Goal: Task Accomplishment & Management: Manage account settings

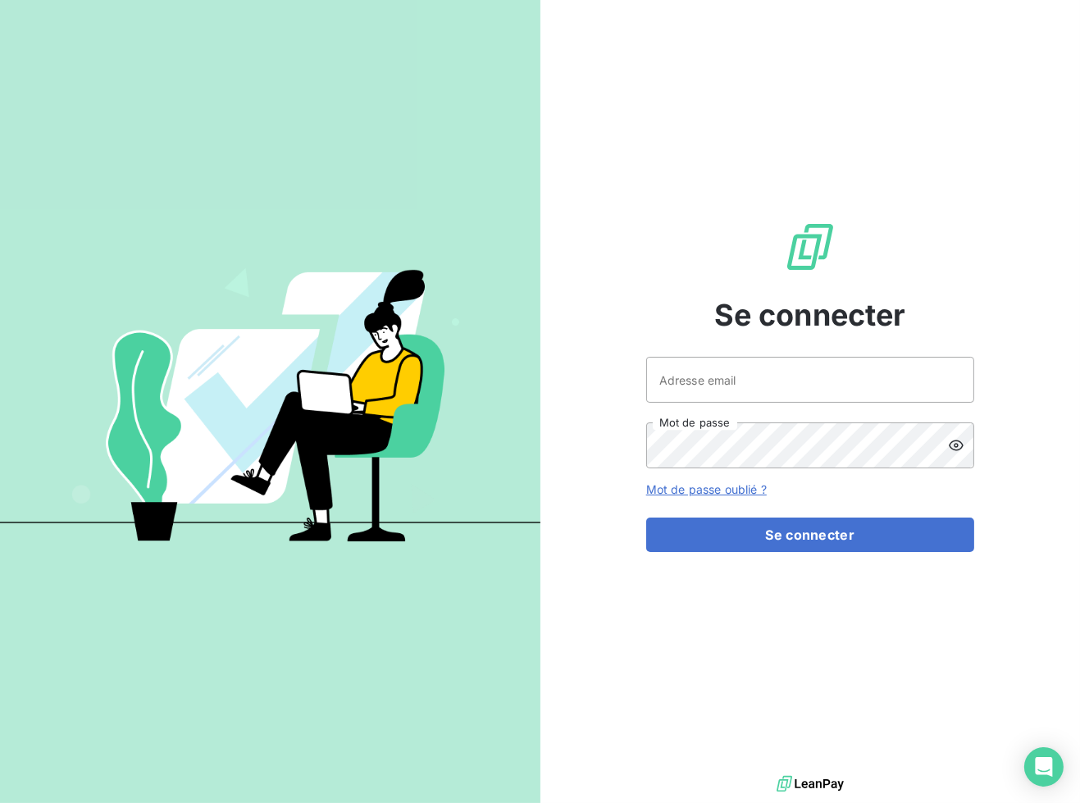
type input "[EMAIL_ADDRESS][DOMAIN_NAME]"
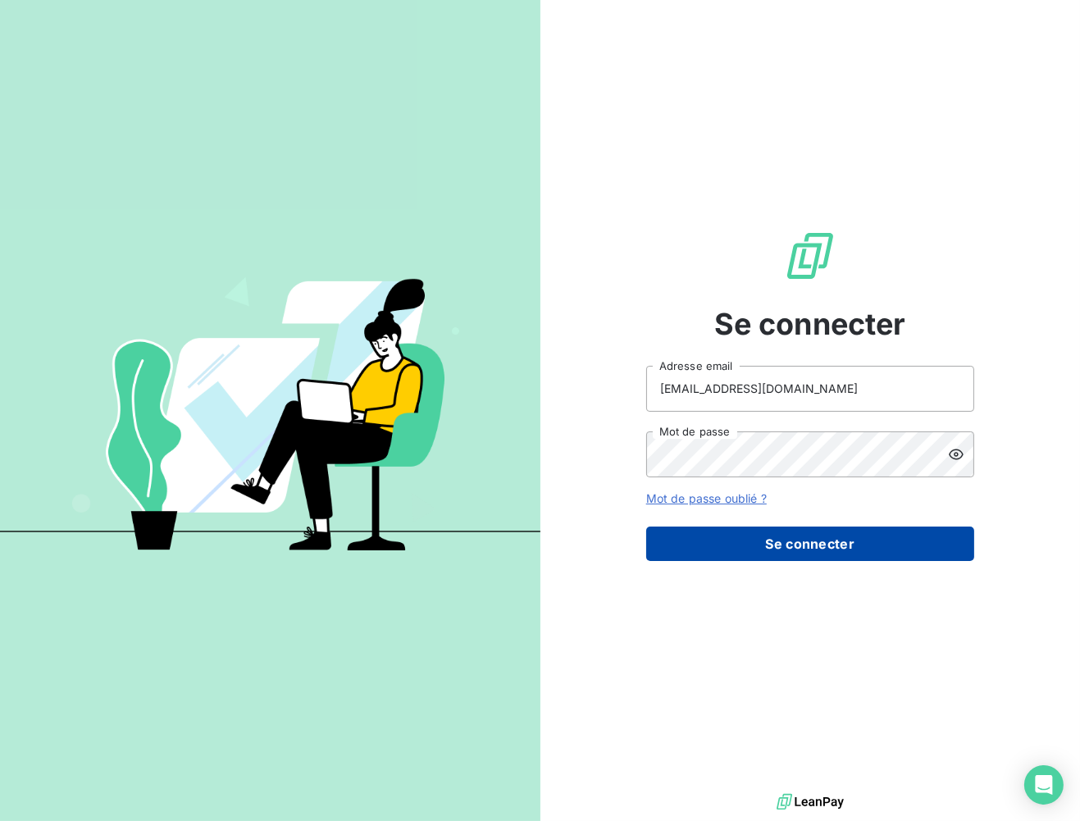
click at [856, 542] on button "Se connecter" at bounding box center [810, 544] width 328 height 34
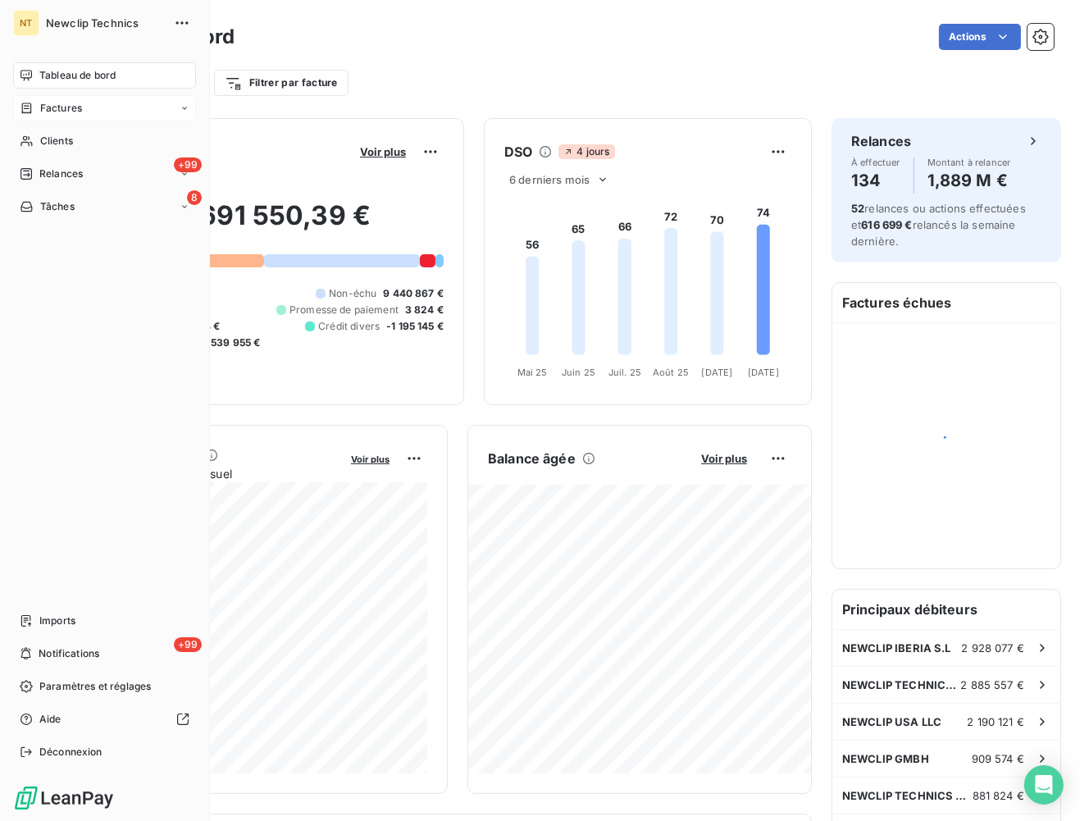
click at [66, 117] on div "Factures" at bounding box center [104, 108] width 183 height 26
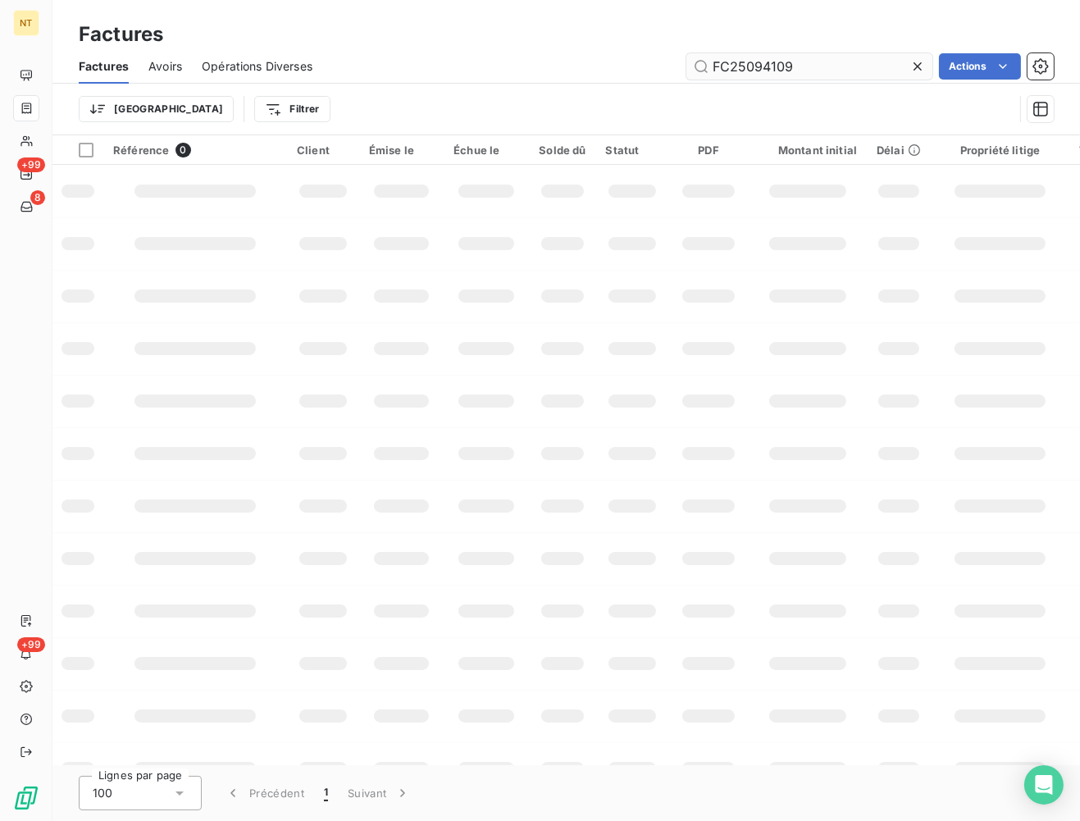
drag, startPoint x: 838, startPoint y: 74, endPoint x: 747, endPoint y: 69, distance: 91.2
click at [747, 69] on input "FC25094109" at bounding box center [810, 66] width 246 height 26
type input "FC25100699"
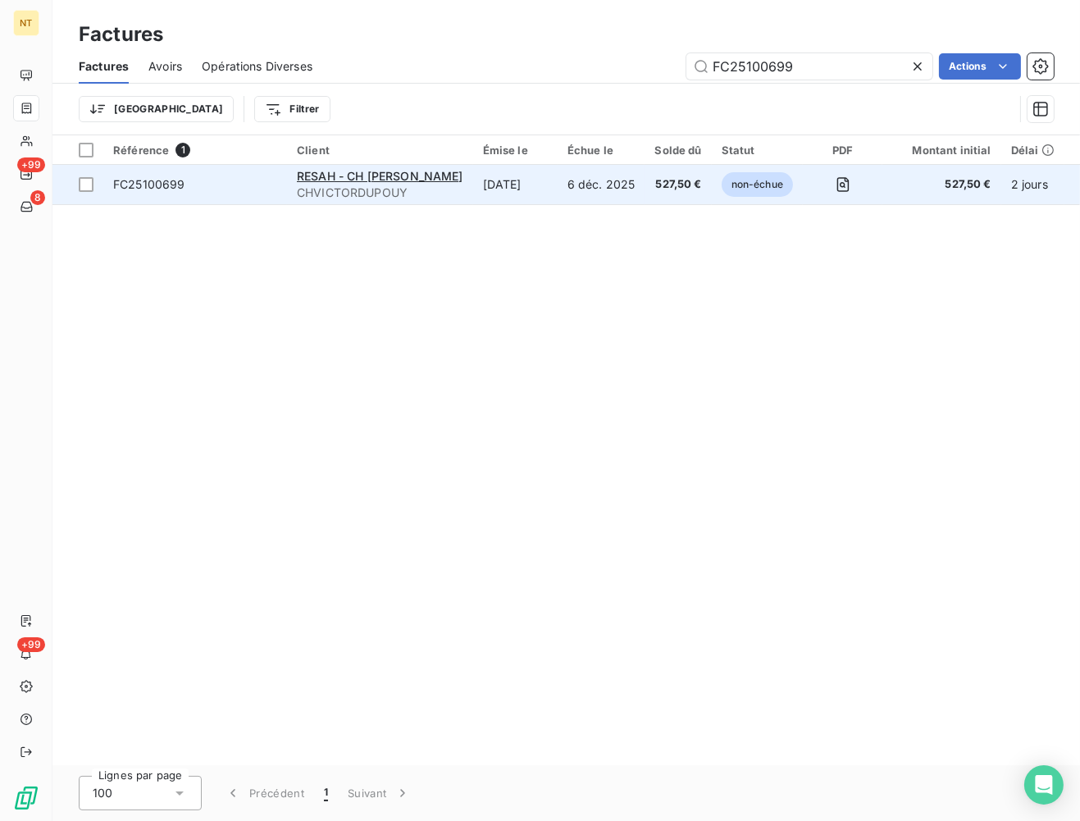
click at [443, 185] on span "CHVICTORDUPOUY" at bounding box center [380, 193] width 167 height 16
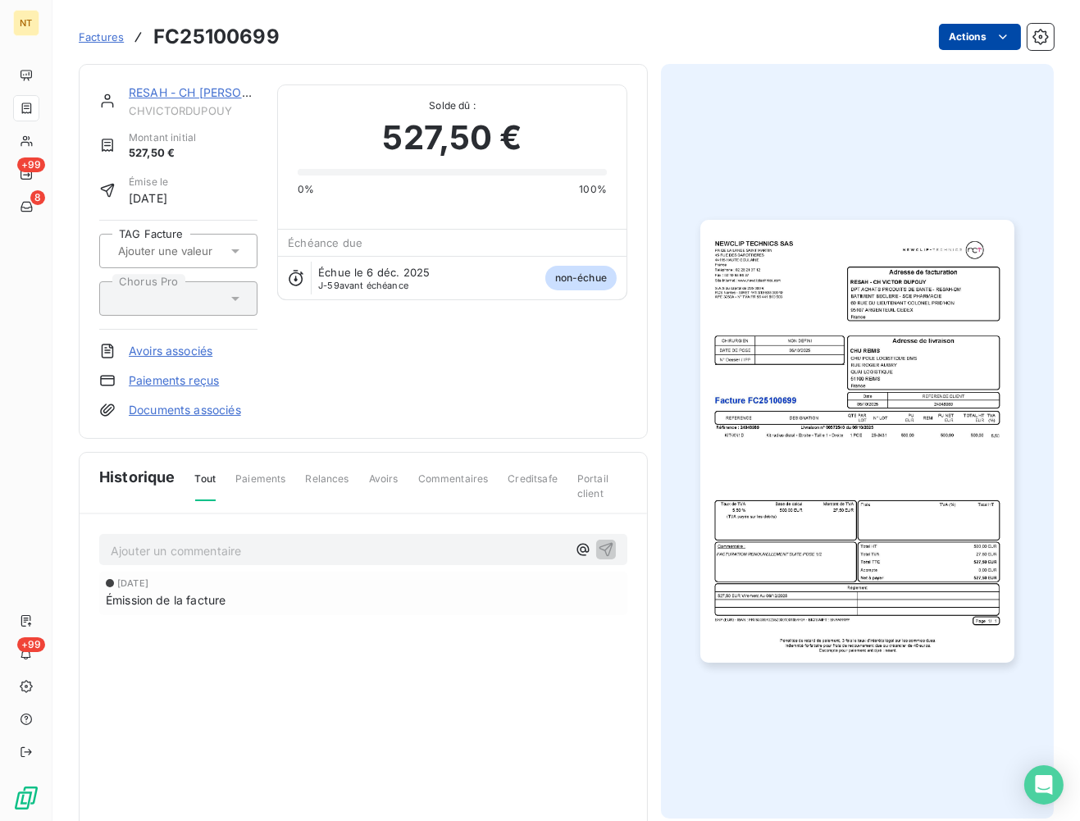
click at [996, 39] on html "NT +99 8 +99 Factures FC25100699 Actions RESAH - CH [PERSON_NAME] CHVICTORDUPOU…" at bounding box center [540, 410] width 1080 height 821
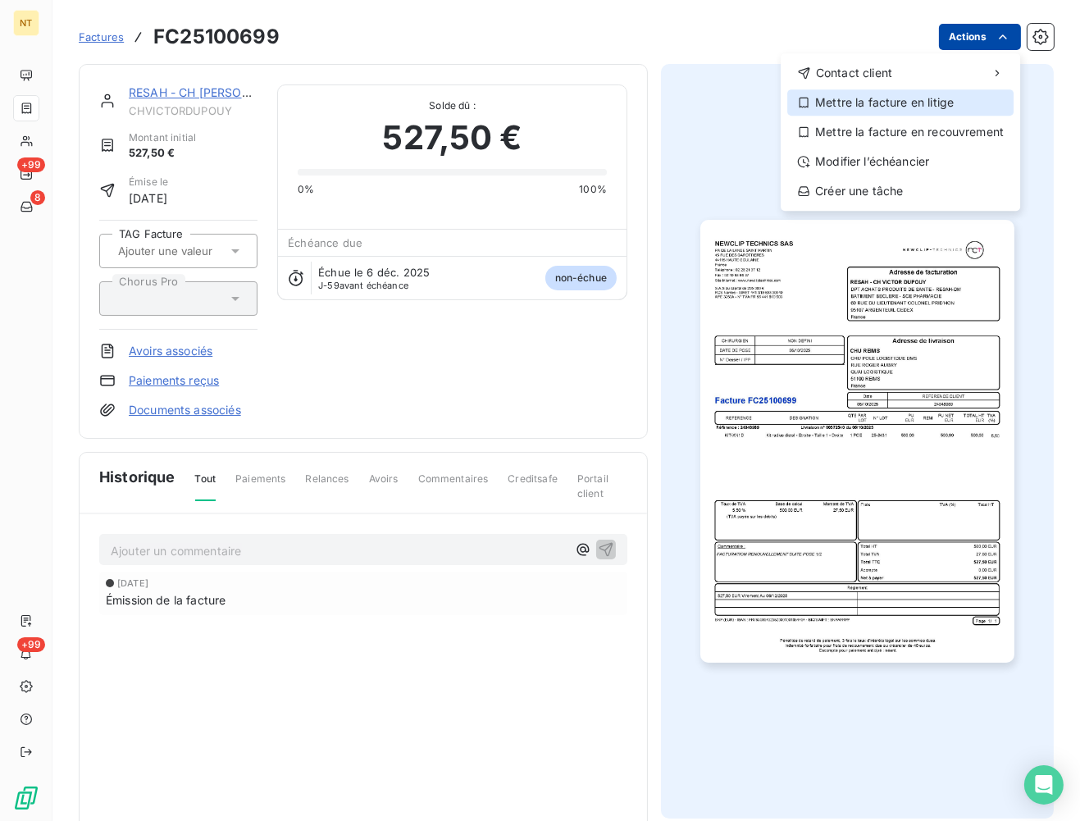
click at [936, 106] on div "Mettre la facture en litige" at bounding box center [901, 102] width 226 height 26
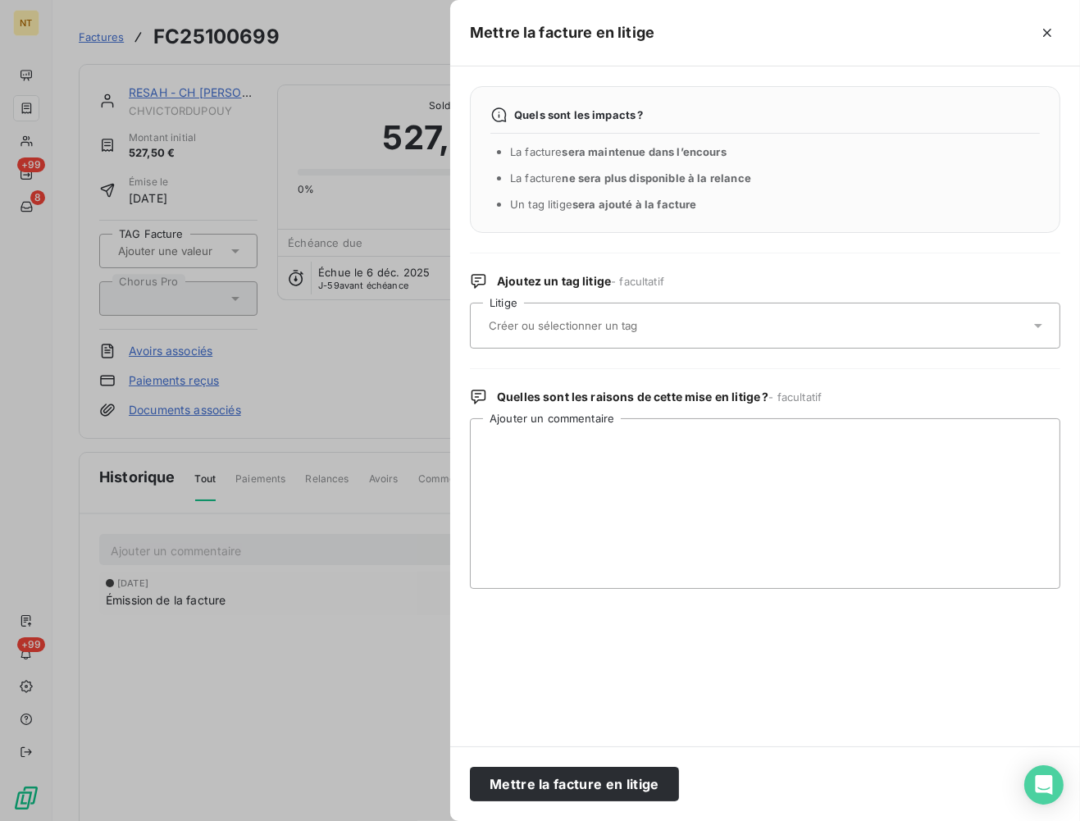
click at [568, 332] on input "text" at bounding box center [606, 325] width 239 height 15
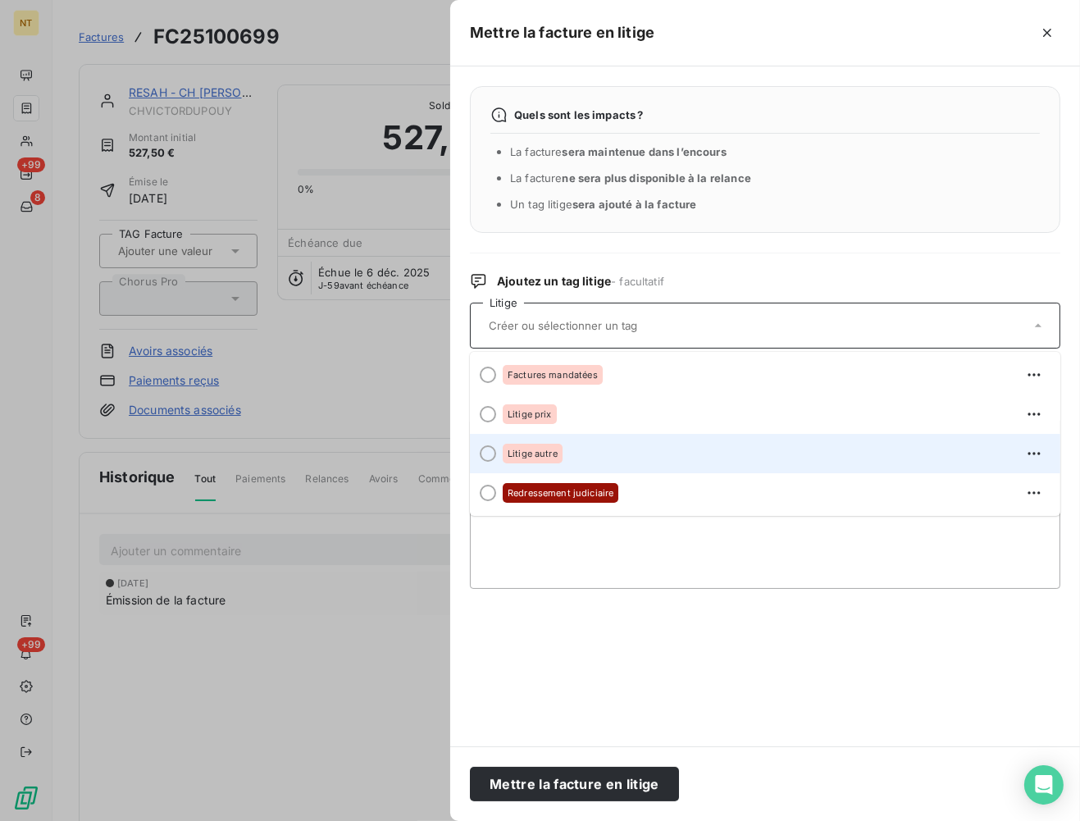
click at [555, 450] on span "Litige autre" at bounding box center [533, 454] width 50 height 10
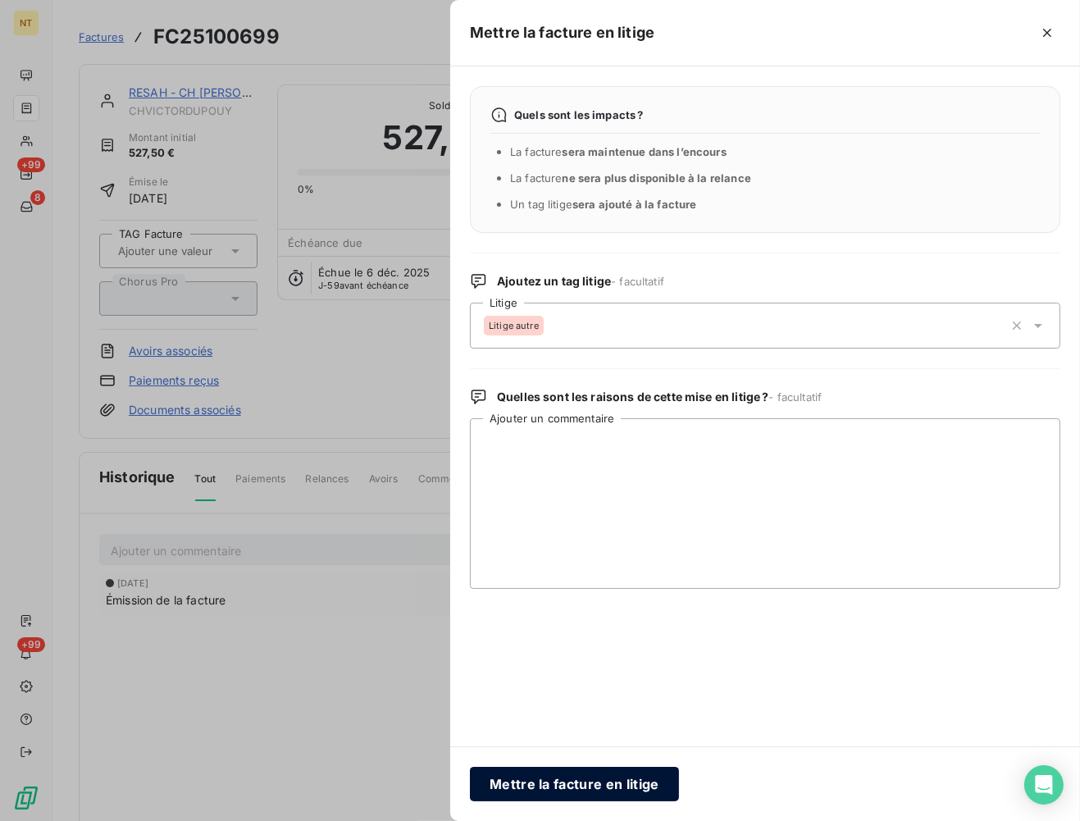
click at [555, 791] on button "Mettre la facture en litige" at bounding box center [574, 784] width 209 height 34
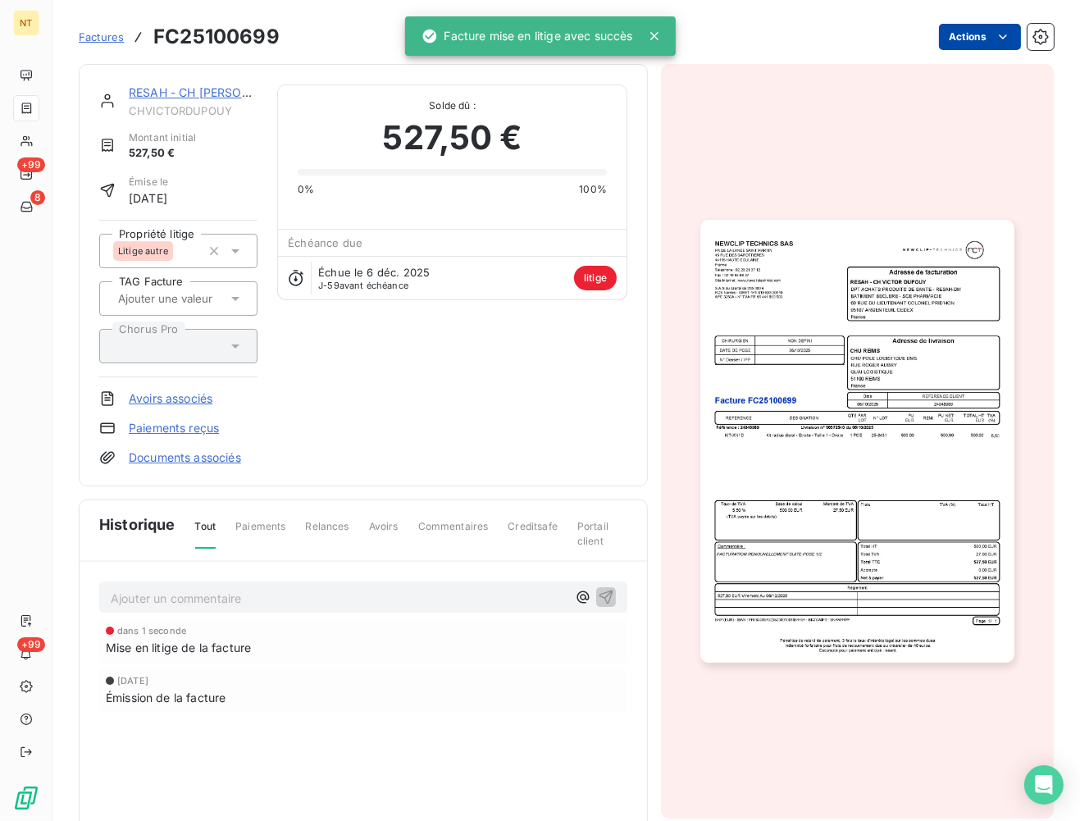
click at [156, 598] on p "Ajouter un commentaire ﻿" at bounding box center [339, 598] width 456 height 21
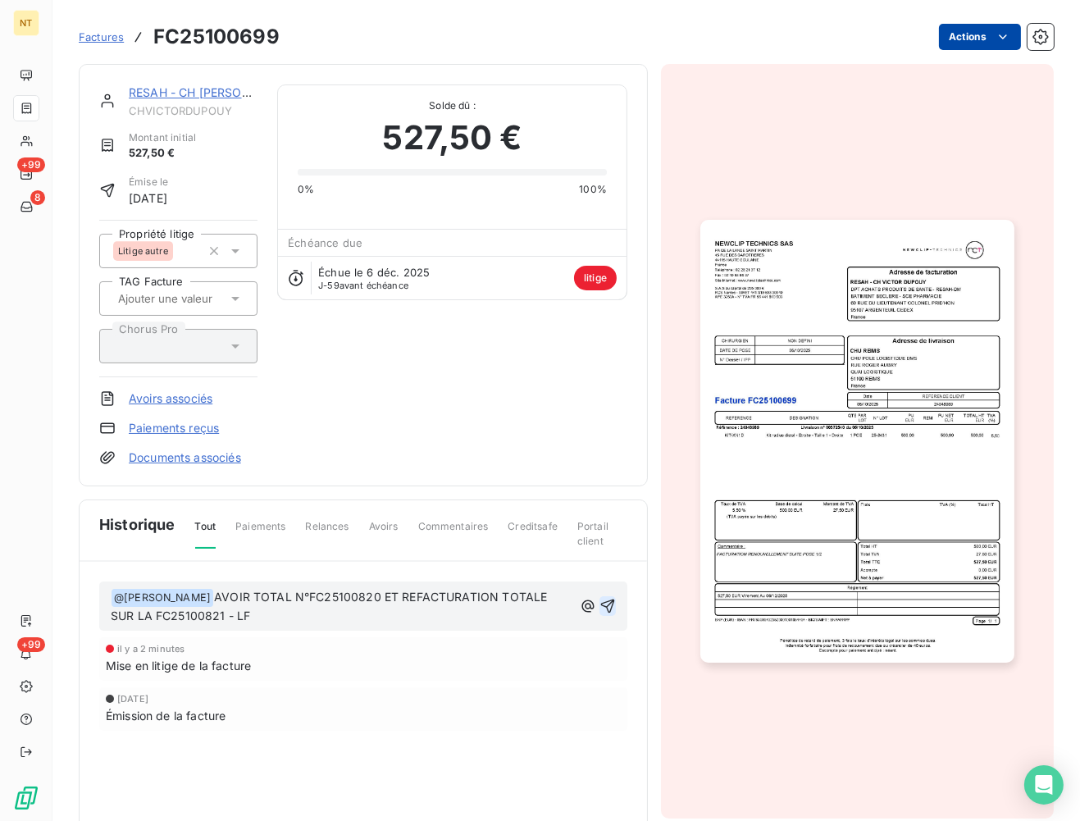
click at [610, 610] on icon "button" at bounding box center [608, 607] width 14 height 14
